Goal: Task Accomplishment & Management: Manage account settings

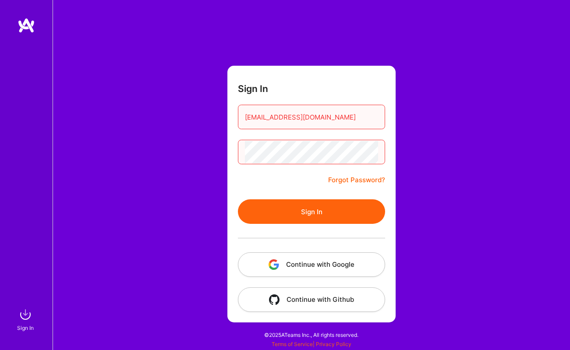
click at [513, 125] on div "Sign In [EMAIL_ADDRESS][DOMAIN_NAME] Forgot Password? Sign In Continue with Goo…" at bounding box center [312, 175] width 518 height 350
click at [327, 216] on button "Sign In" at bounding box center [311, 211] width 147 height 25
click at [286, 213] on button "Sign In" at bounding box center [311, 211] width 147 height 25
click at [292, 214] on button "Sign In" at bounding box center [311, 211] width 147 height 25
drag, startPoint x: 435, startPoint y: 197, endPoint x: 353, endPoint y: 213, distance: 83.6
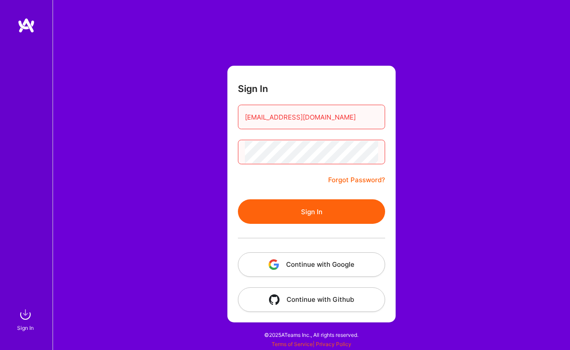
click at [434, 197] on div "Sign In [EMAIL_ADDRESS][DOMAIN_NAME] Forgot Password? Sign In Continue with Goo…" at bounding box center [312, 175] width 518 height 350
click at [349, 214] on button "Sign In" at bounding box center [311, 211] width 147 height 25
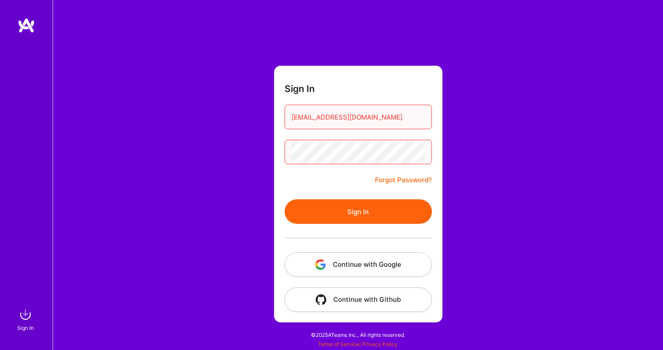
click at [388, 213] on button "Sign In" at bounding box center [357, 211] width 147 height 25
click at [291, 113] on div at bounding box center [291, 113] width 0 height 0
type input "[EMAIL_ADDRESS][DOMAIN_NAME]"
click at [360, 224] on div at bounding box center [357, 238] width 147 height 28
click at [364, 218] on button "Sign In" at bounding box center [357, 211] width 147 height 25
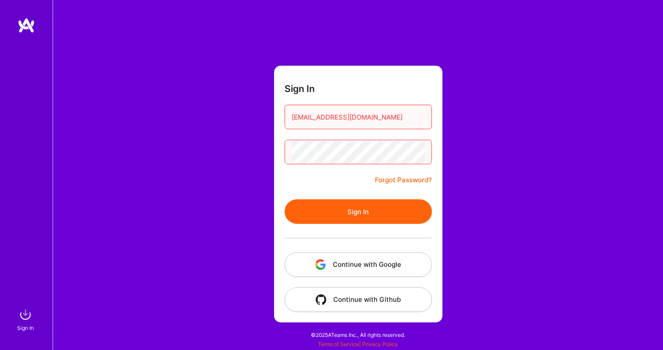
click at [413, 177] on link "Forgot Password?" at bounding box center [403, 180] width 57 height 11
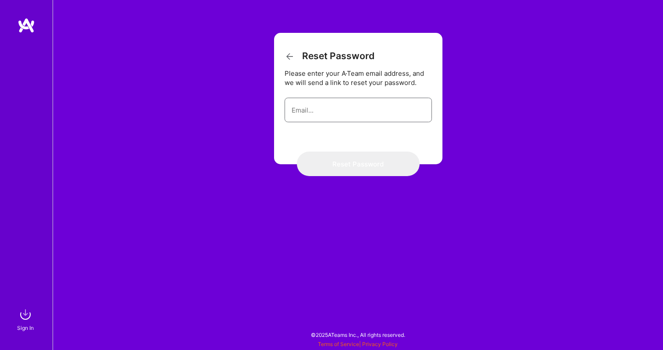
click at [365, 110] on input "email" at bounding box center [357, 110] width 133 height 22
click at [353, 118] on input "email" at bounding box center [357, 110] width 133 height 22
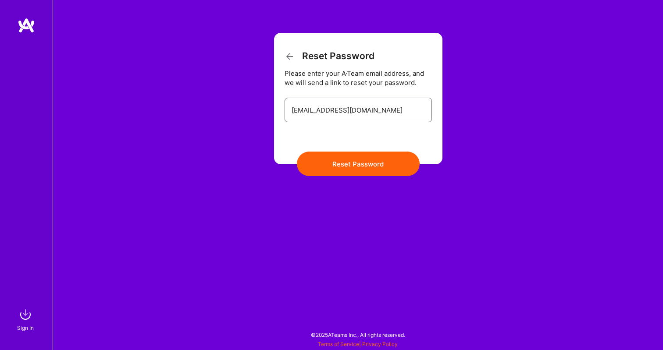
type input "[EMAIL_ADDRESS][DOMAIN_NAME]"
click at [361, 171] on button "Reset Password" at bounding box center [358, 164] width 123 height 25
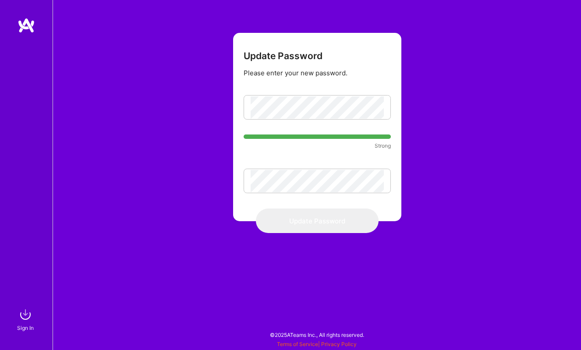
drag, startPoint x: 208, startPoint y: 131, endPoint x: 217, endPoint y: 131, distance: 9.2
click at [208, 131] on div "Update Password Please enter your new password. Strong Update Password" at bounding box center [317, 175] width 529 height 350
click at [276, 174] on div at bounding box center [317, 181] width 147 height 25
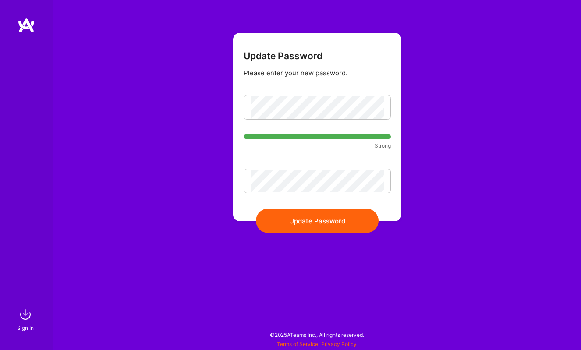
click at [340, 214] on button "Update Password" at bounding box center [317, 221] width 123 height 25
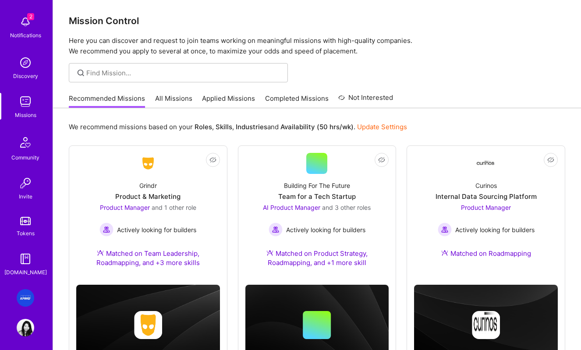
scroll to position [42, 0]
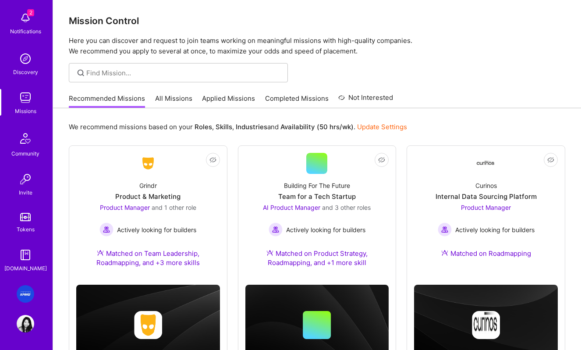
click at [23, 292] on img at bounding box center [26, 294] width 18 height 18
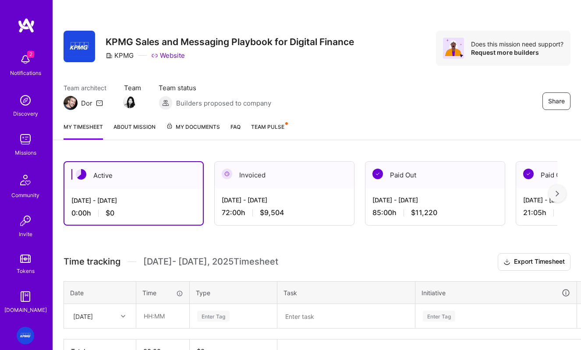
click at [285, 208] on div "72:00 h $9,504" at bounding box center [284, 212] width 125 height 9
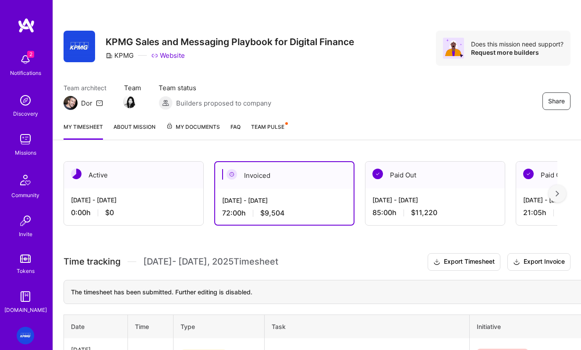
click at [282, 195] on div "[DATE] - [DATE] 72:00 h $9,504" at bounding box center [284, 207] width 138 height 36
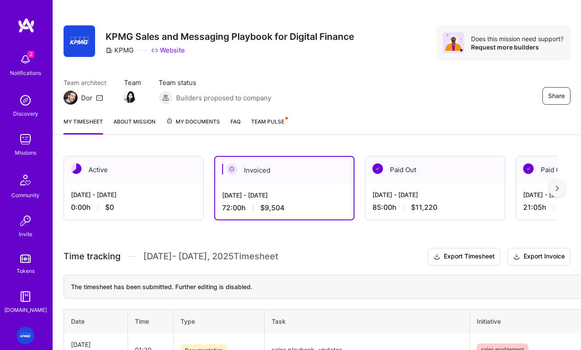
click at [266, 192] on div "[DATE] - [DATE]" at bounding box center [284, 195] width 124 height 9
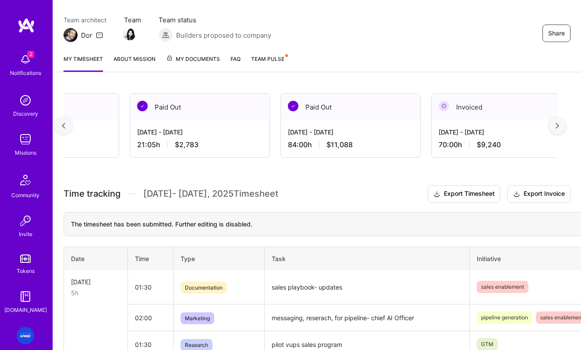
scroll to position [0, 400]
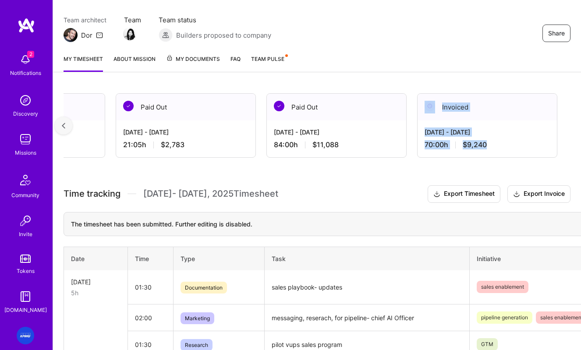
drag, startPoint x: 459, startPoint y: 146, endPoint x: 424, endPoint y: 112, distance: 48.7
click at [424, 112] on div "Invoiced [DATE] - [DATE] 70:00 h $9,240" at bounding box center [487, 125] width 140 height 64
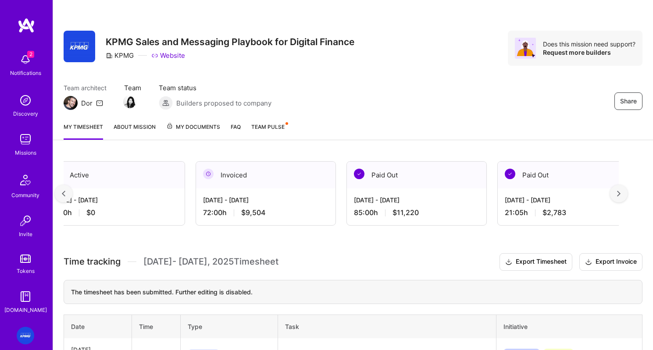
scroll to position [0, 20]
click at [266, 203] on div "[DATE] - [DATE]" at bounding box center [264, 199] width 125 height 9
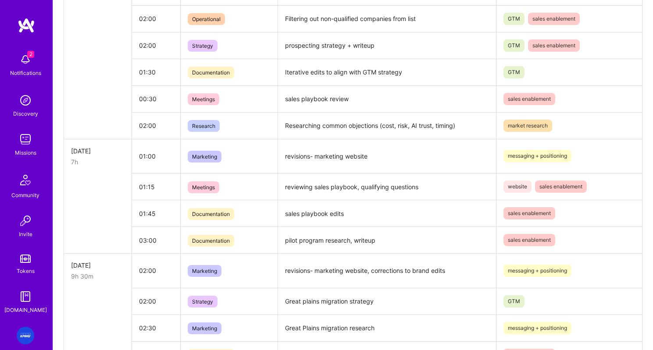
scroll to position [0, 0]
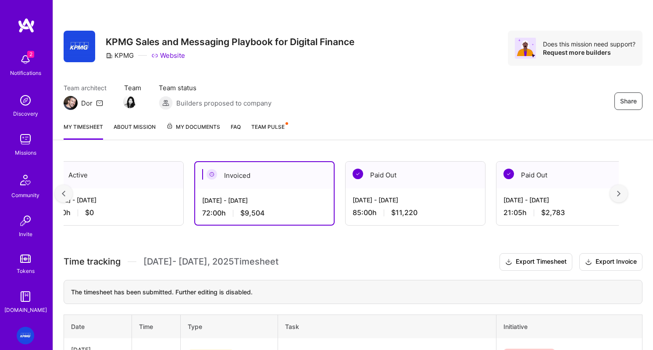
click at [549, 195] on div "[DATE] - [DATE] 21:05 h $2,783" at bounding box center [565, 206] width 139 height 36
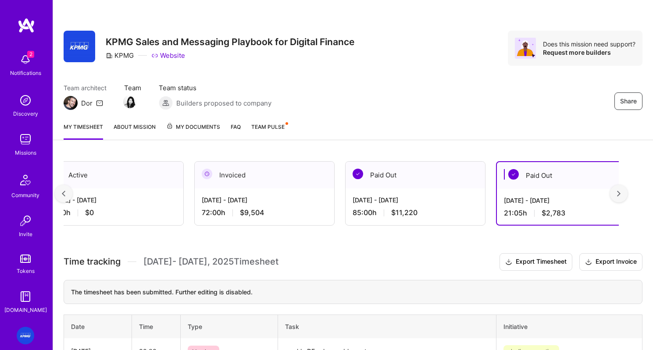
click at [581, 193] on img at bounding box center [619, 194] width 4 height 6
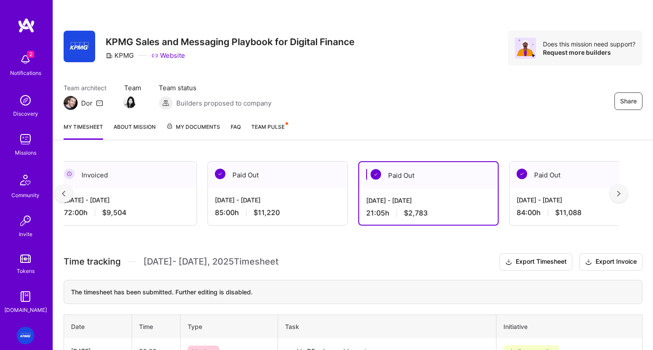
click at [581, 193] on img at bounding box center [619, 194] width 4 height 6
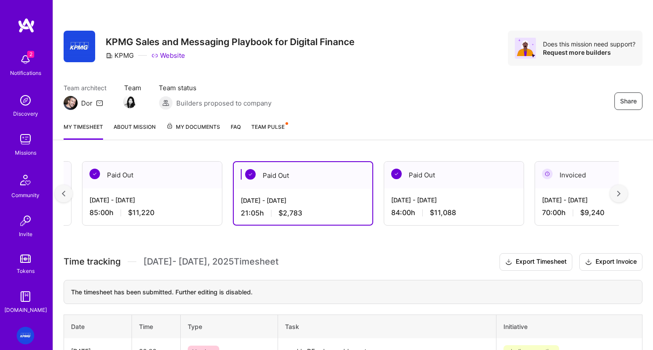
scroll to position [0, 316]
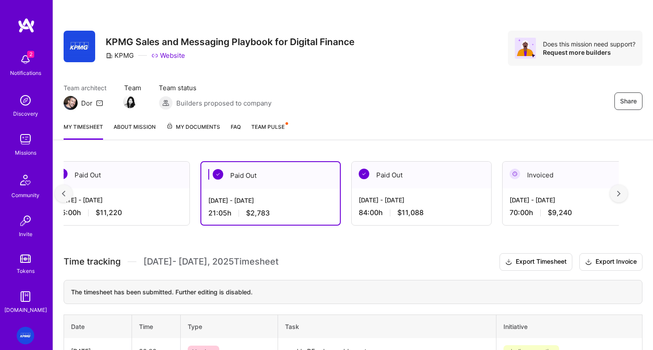
click at [570, 198] on div "[DATE] - [DATE]" at bounding box center [571, 199] width 125 height 9
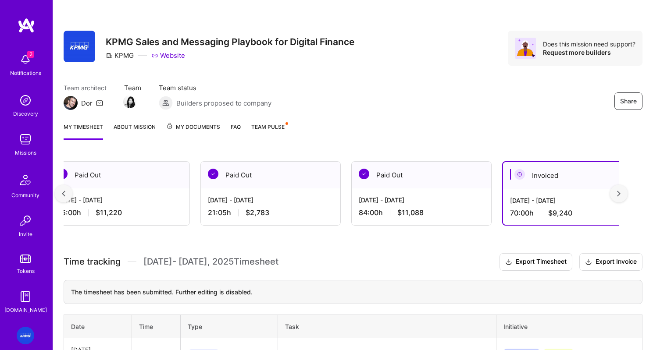
scroll to position [0, 339]
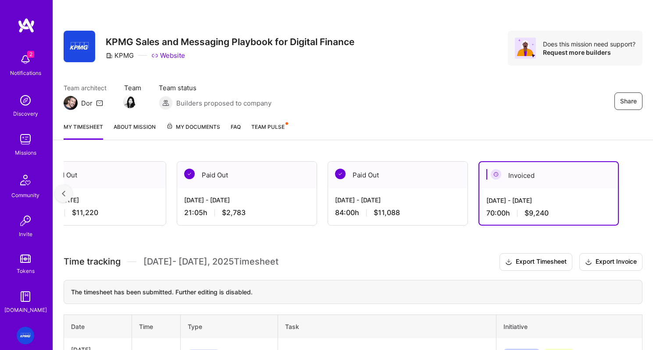
drag, startPoint x: 549, startPoint y: 199, endPoint x: 487, endPoint y: 202, distance: 61.9
click at [487, 202] on div "[DATE] - [DATE]" at bounding box center [548, 200] width 124 height 9
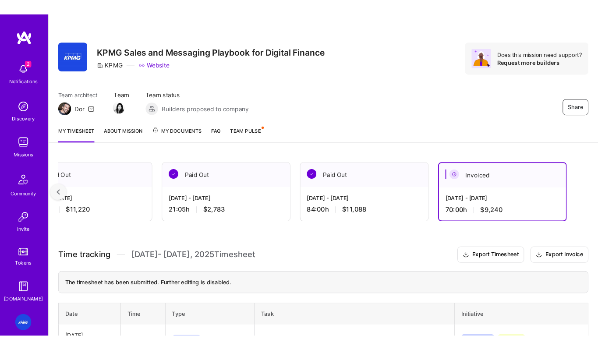
scroll to position [3, 0]
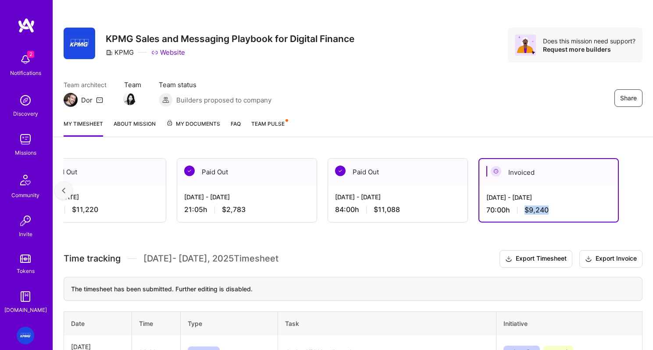
drag, startPoint x: 525, startPoint y: 210, endPoint x: 517, endPoint y: 209, distance: 8.3
click at [517, 209] on div "70:00 h $9,240" at bounding box center [548, 210] width 124 height 9
